Goal: Participate in discussion

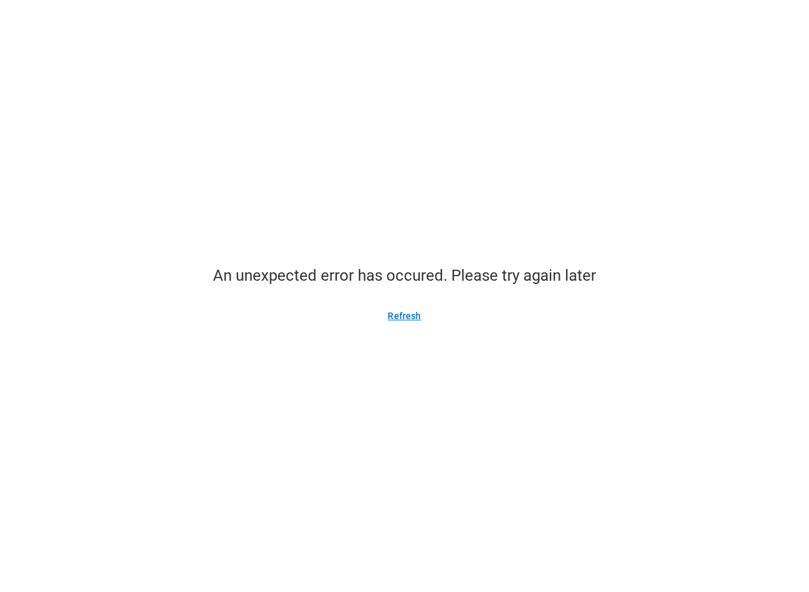
click at [401, 315] on button "Refresh" at bounding box center [404, 315] width 64 height 21
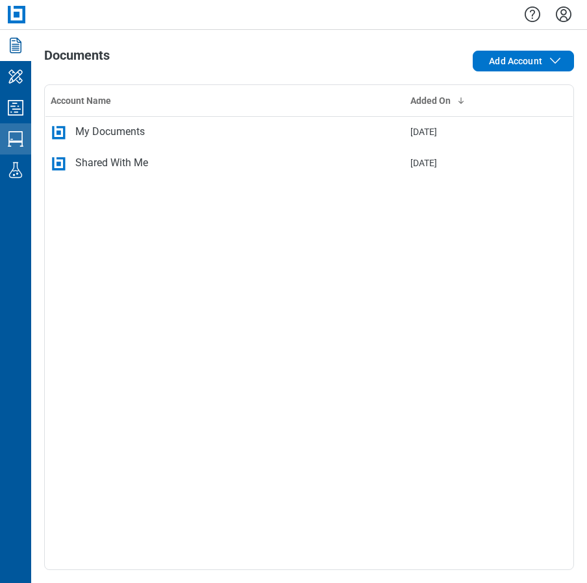
click at [18, 141] on icon "Studio Sessions" at bounding box center [16, 139] width 16 height 16
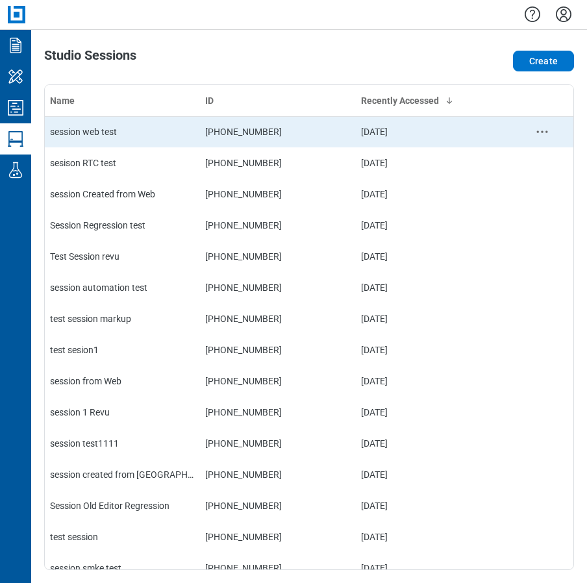
click at [147, 125] on div "session web test" at bounding box center [122, 131] width 145 height 13
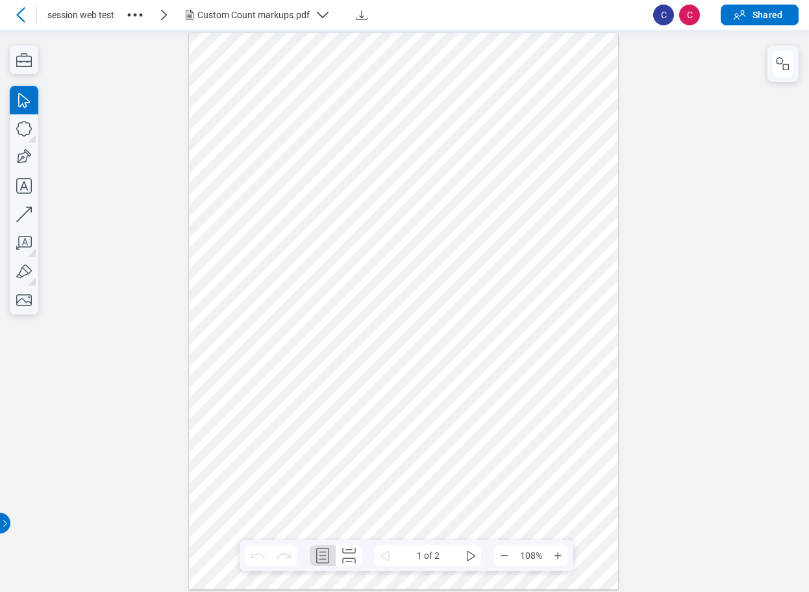
click at [237, 19] on div "Custom Count markups.pdf" at bounding box center [253, 14] width 112 height 13
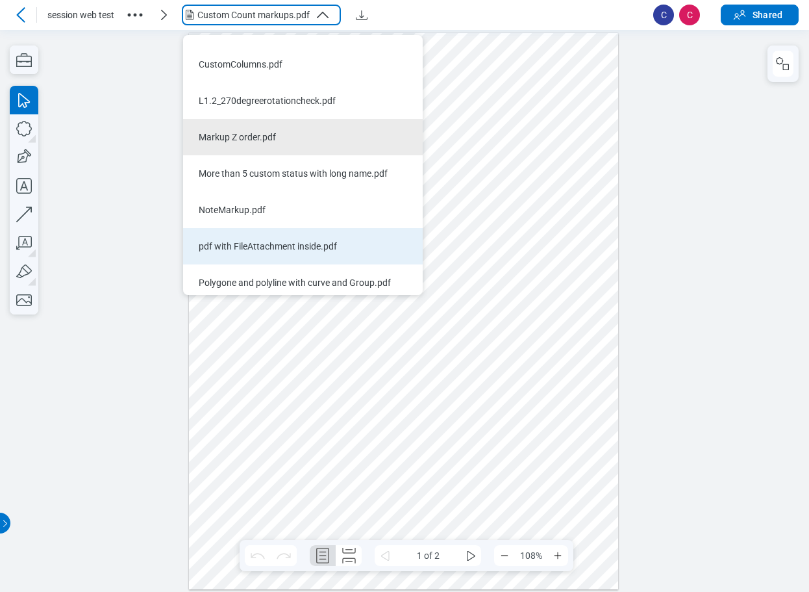
scroll to position [325, 0]
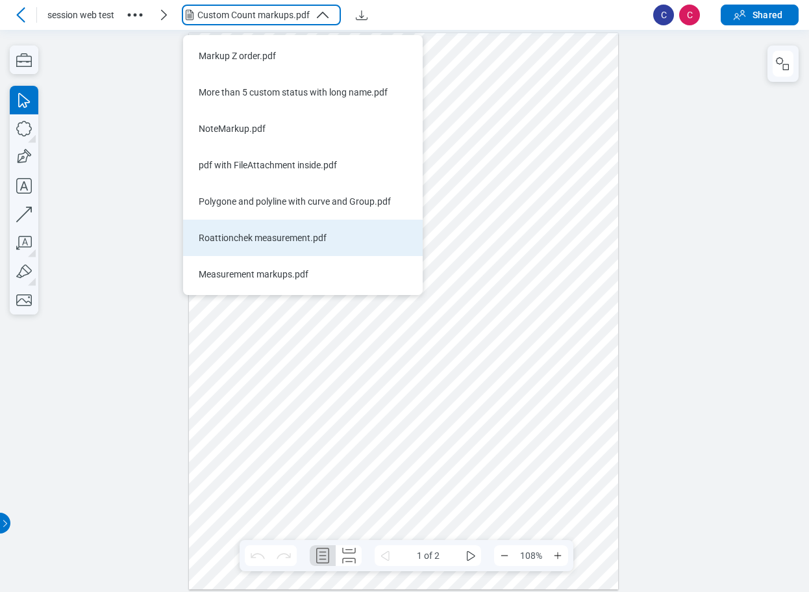
click at [284, 236] on div "Roattionchek measurement.pdf" at bounding box center [295, 237] width 193 height 13
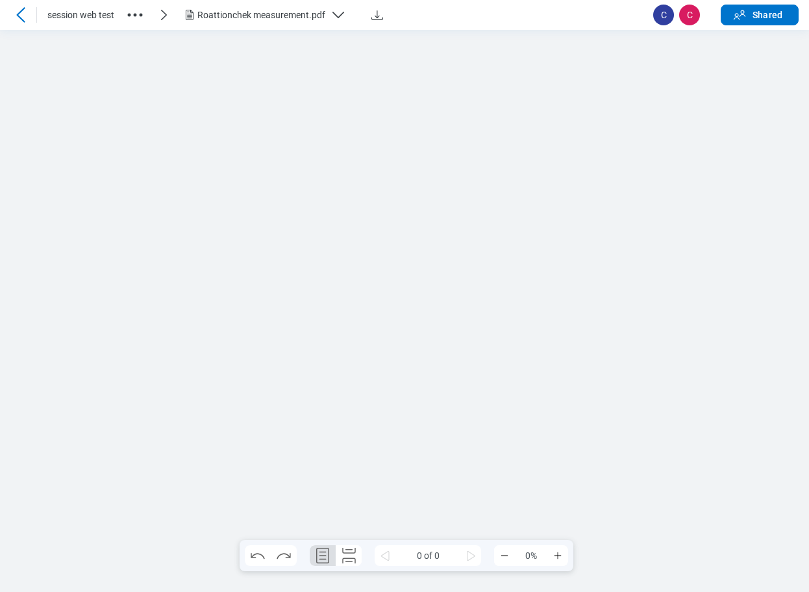
scroll to position [0, 0]
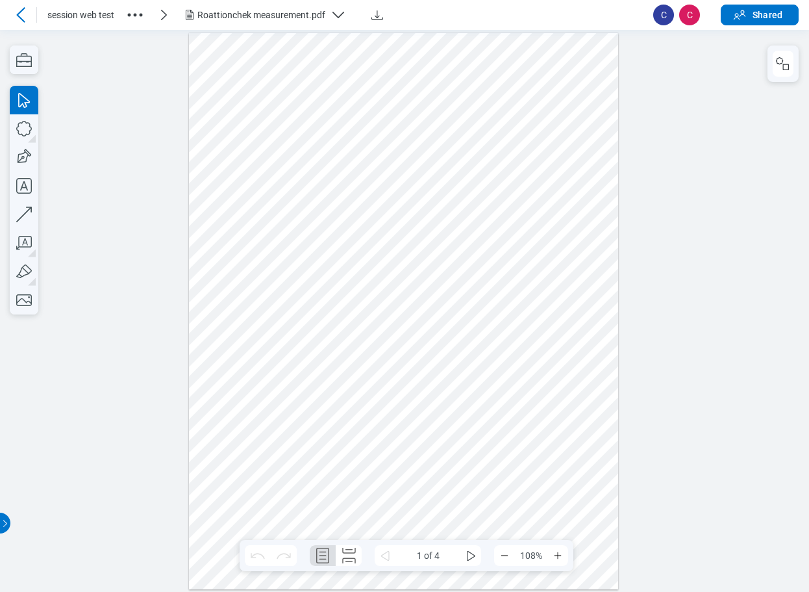
click at [231, 12] on div "Roattionchek measurement.pdf" at bounding box center [261, 14] width 128 height 13
click at [453, 372] on div at bounding box center [404, 310] width 430 height 556
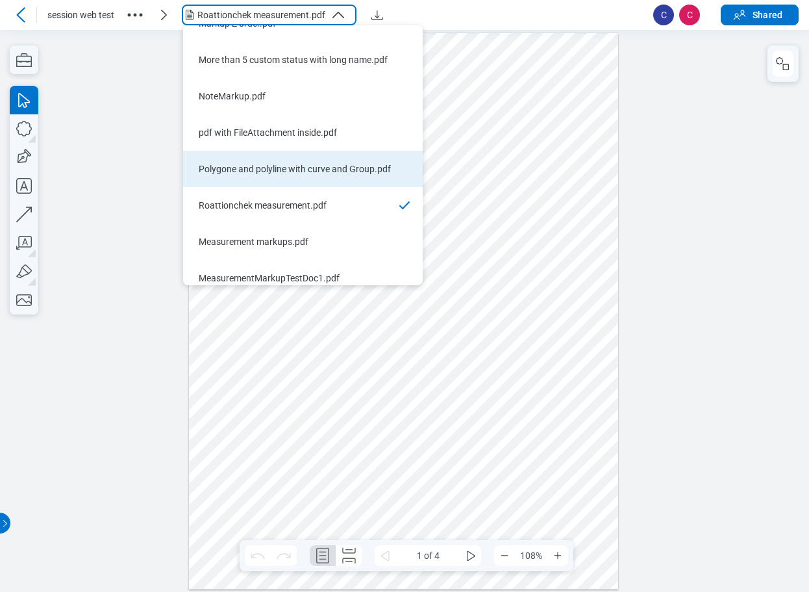
scroll to position [421, 0]
click at [284, 172] on div "Measurement markups.pdf" at bounding box center [295, 168] width 193 height 13
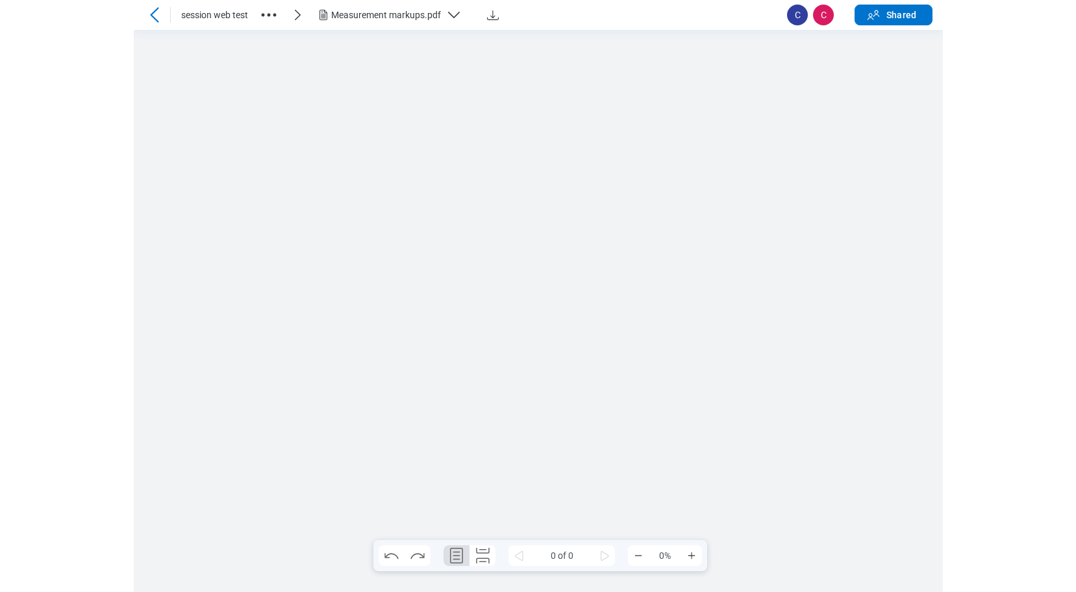
scroll to position [0, 0]
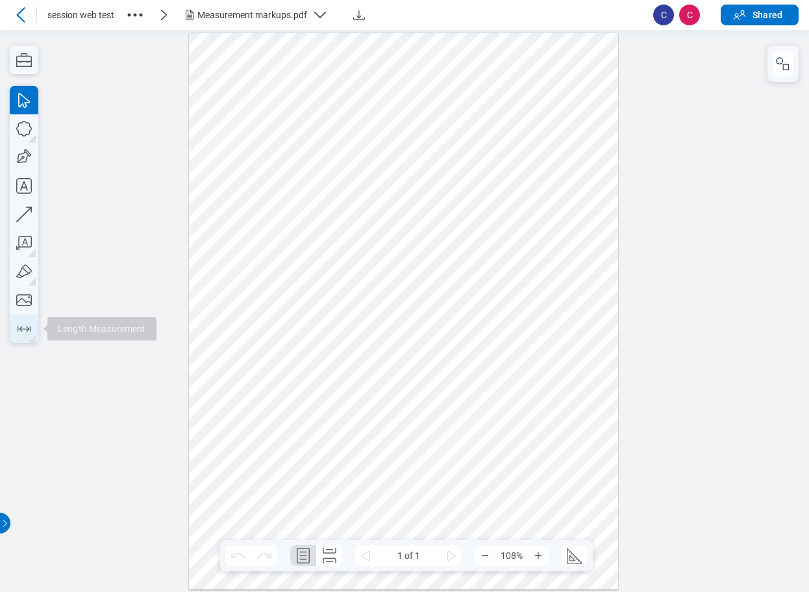
click at [22, 330] on icon "button" at bounding box center [24, 328] width 21 height 21
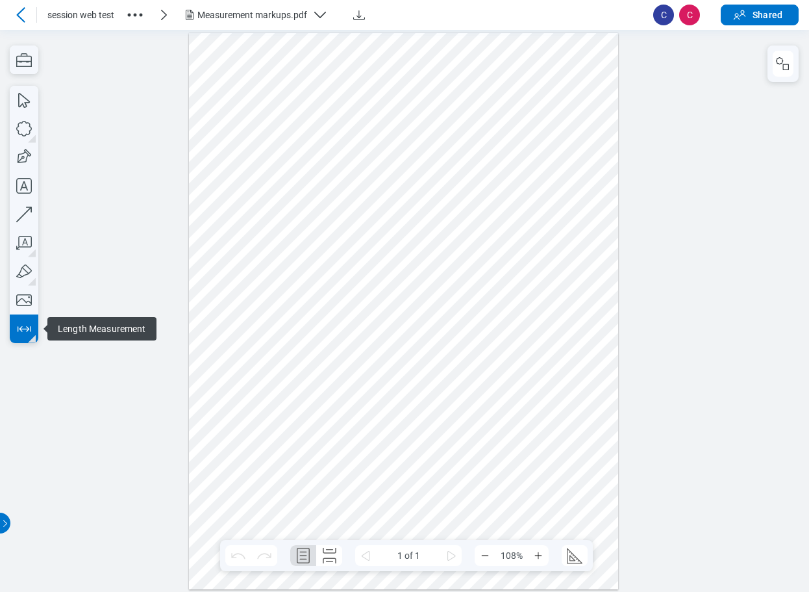
drag, startPoint x: 271, startPoint y: 377, endPoint x: 328, endPoint y: 401, distance: 61.7
click at [287, 377] on div at bounding box center [404, 310] width 430 height 556
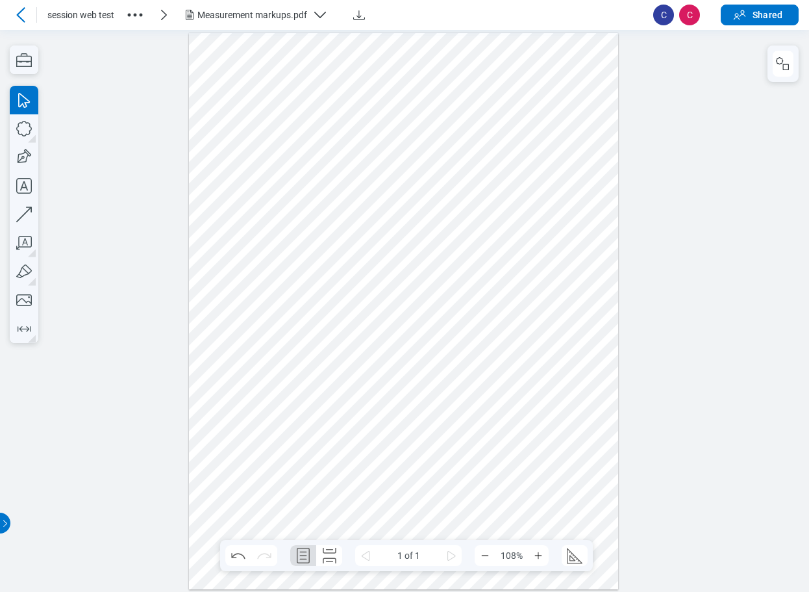
click at [329, 402] on div at bounding box center [404, 310] width 430 height 556
click at [379, 381] on div at bounding box center [404, 310] width 430 height 556
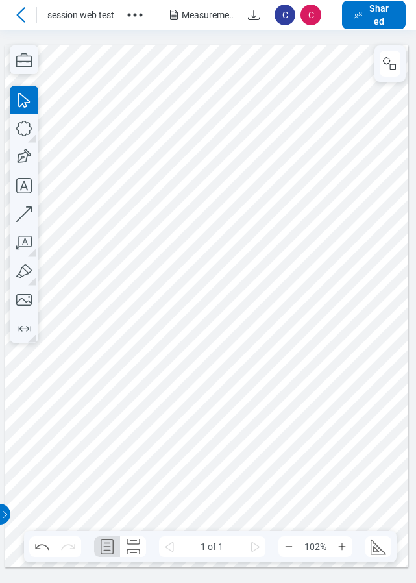
drag, startPoint x: 232, startPoint y: 341, endPoint x: 271, endPoint y: 335, distance: 38.8
click at [232, 341] on div at bounding box center [207, 306] width 404 height 523
click at [27, 209] on icon "button" at bounding box center [24, 214] width 29 height 29
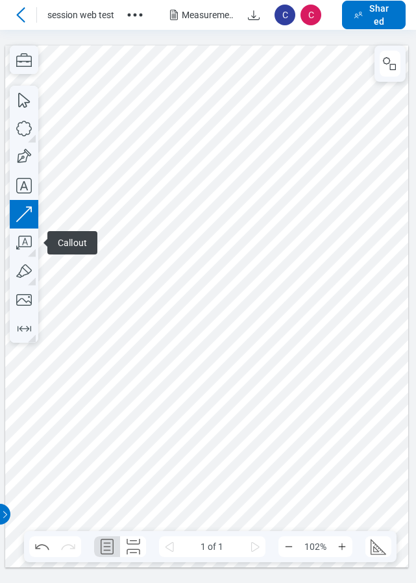
drag, startPoint x: 210, startPoint y: 395, endPoint x: 257, endPoint y: 338, distance: 73.7
click at [257, 338] on div at bounding box center [207, 306] width 404 height 523
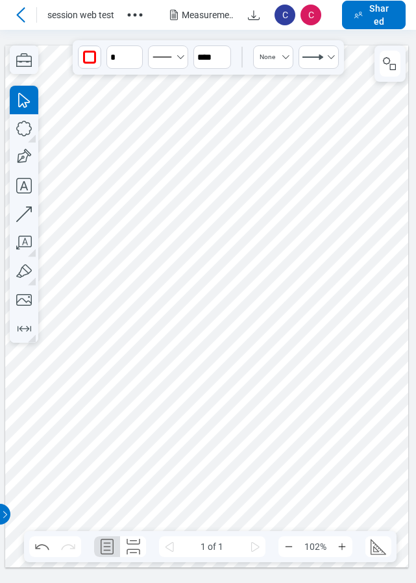
click at [345, 360] on div at bounding box center [207, 306] width 404 height 523
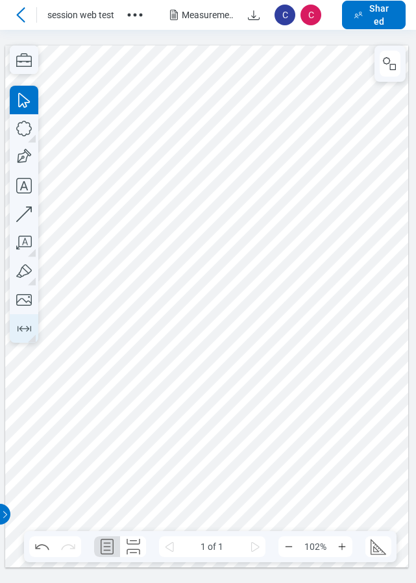
click at [27, 328] on icon "button" at bounding box center [24, 328] width 21 height 21
drag, startPoint x: 171, startPoint y: 457, endPoint x: 195, endPoint y: 457, distance: 24.0
click at [195, 457] on div at bounding box center [207, 306] width 404 height 523
click at [250, 450] on div at bounding box center [207, 306] width 404 height 523
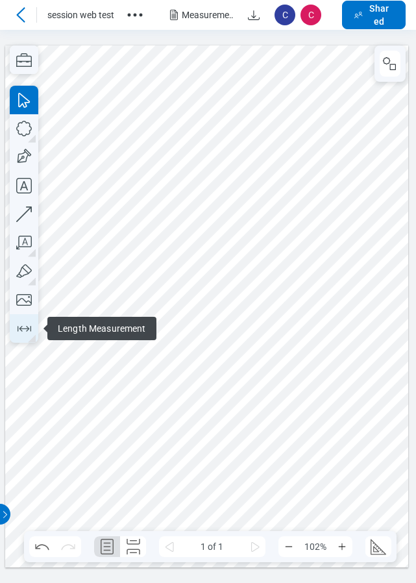
click at [34, 325] on icon "button" at bounding box center [24, 328] width 21 height 21
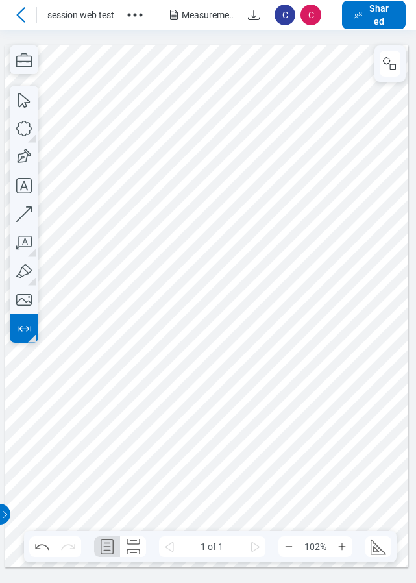
drag, startPoint x: 214, startPoint y: 438, endPoint x: 221, endPoint y: 444, distance: 9.7
click at [221, 444] on div at bounding box center [207, 306] width 404 height 523
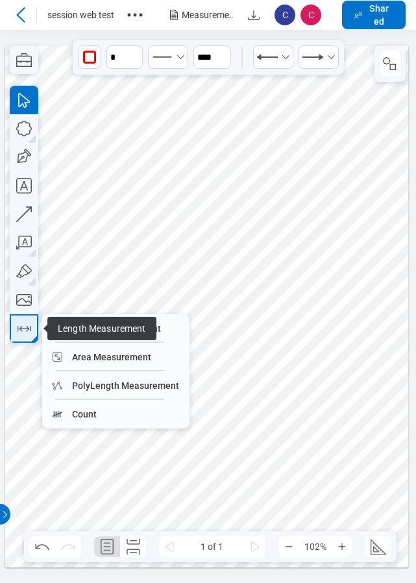
click at [23, 329] on icon "button" at bounding box center [24, 328] width 21 height 21
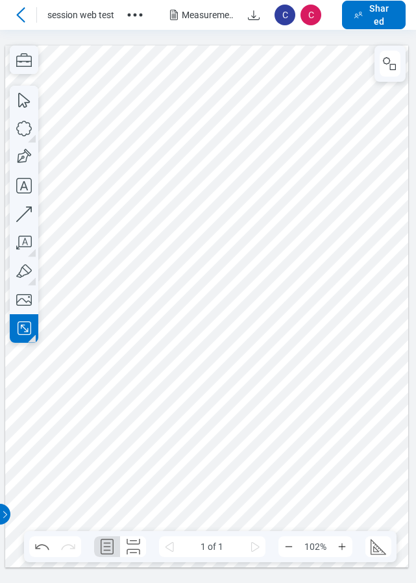
drag, startPoint x: 260, startPoint y: 421, endPoint x: 275, endPoint y: 442, distance: 25.6
click at [275, 442] on div at bounding box center [207, 306] width 404 height 523
click at [305, 410] on div at bounding box center [207, 306] width 404 height 523
